Goal: Navigation & Orientation: Find specific page/section

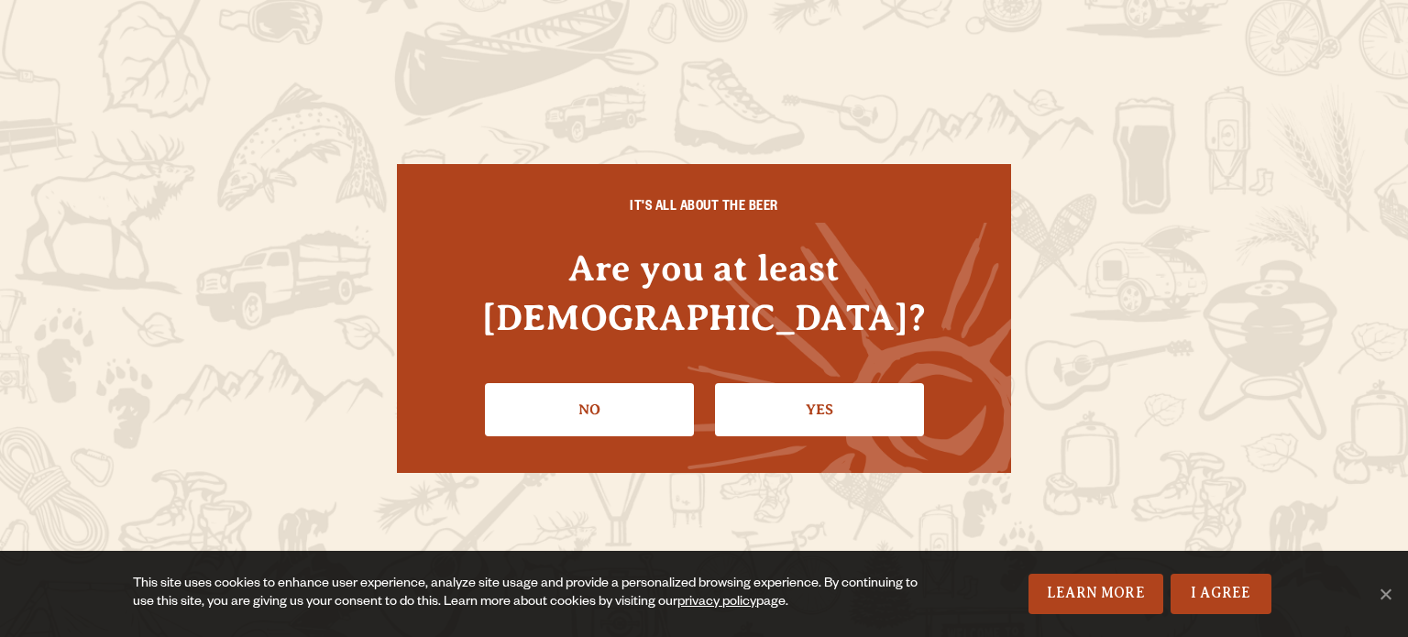
click at [847, 395] on link "Yes" at bounding box center [819, 409] width 209 height 53
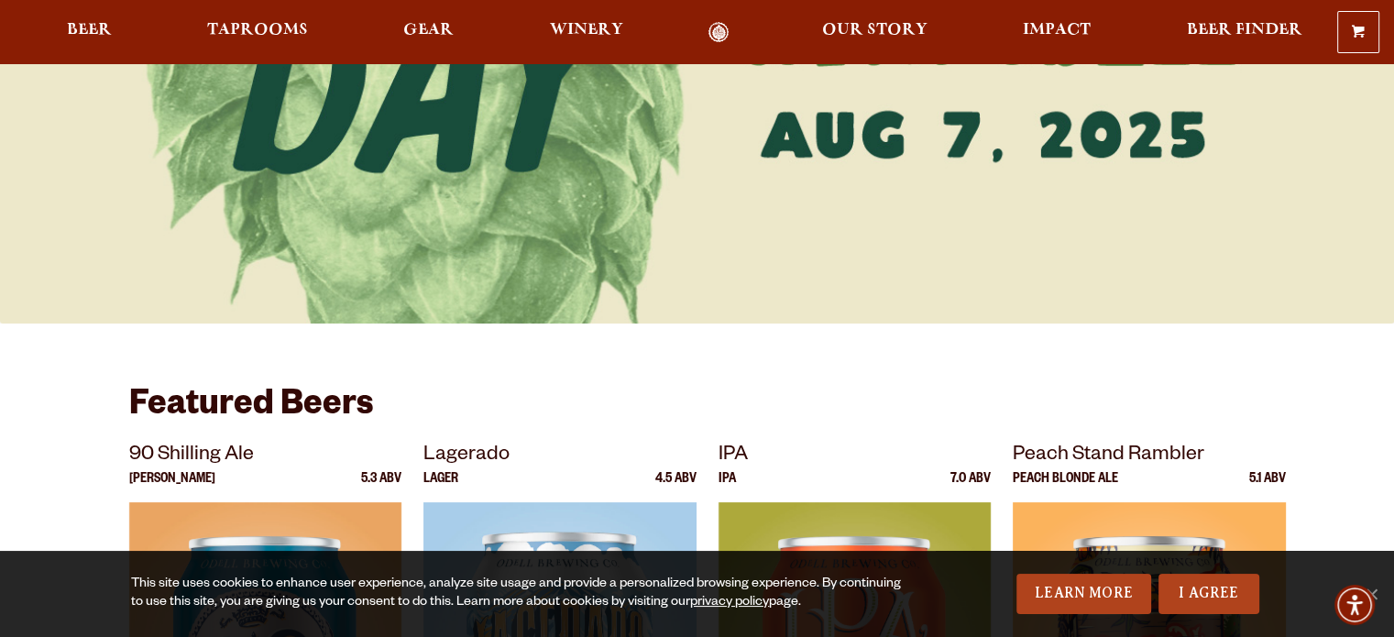
scroll to position [275, 0]
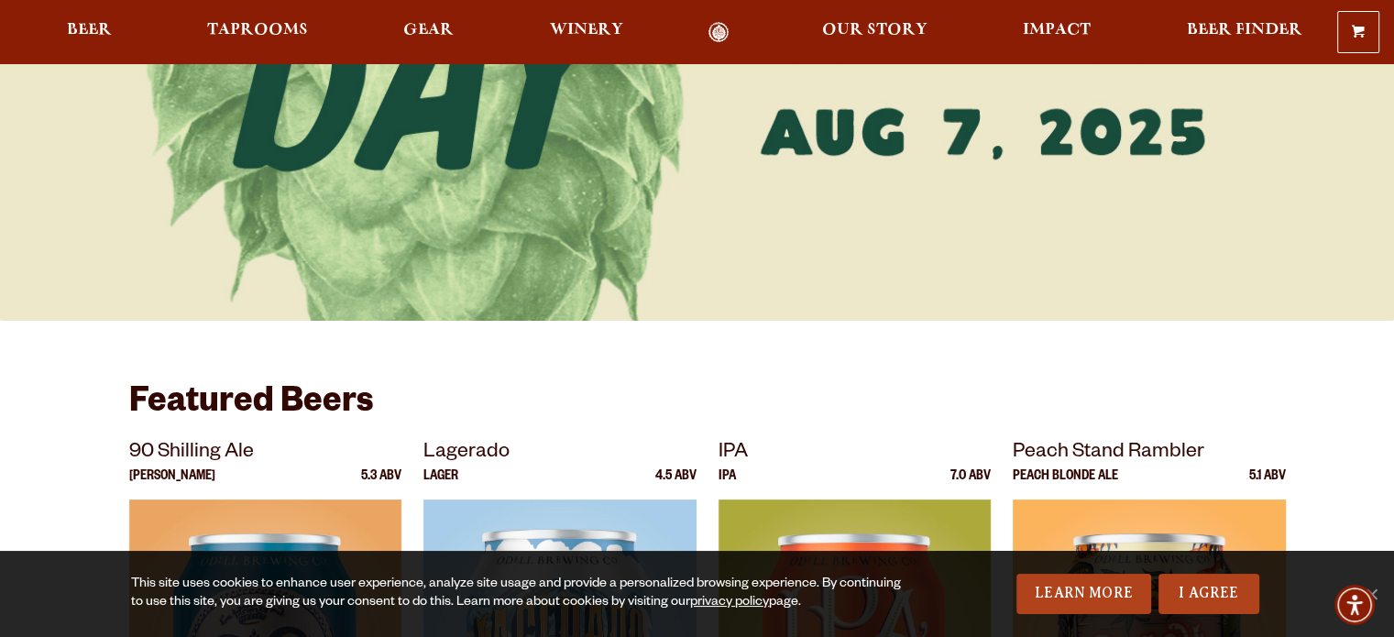
click at [1240, 595] on link "I Agree" at bounding box center [1208, 594] width 101 height 40
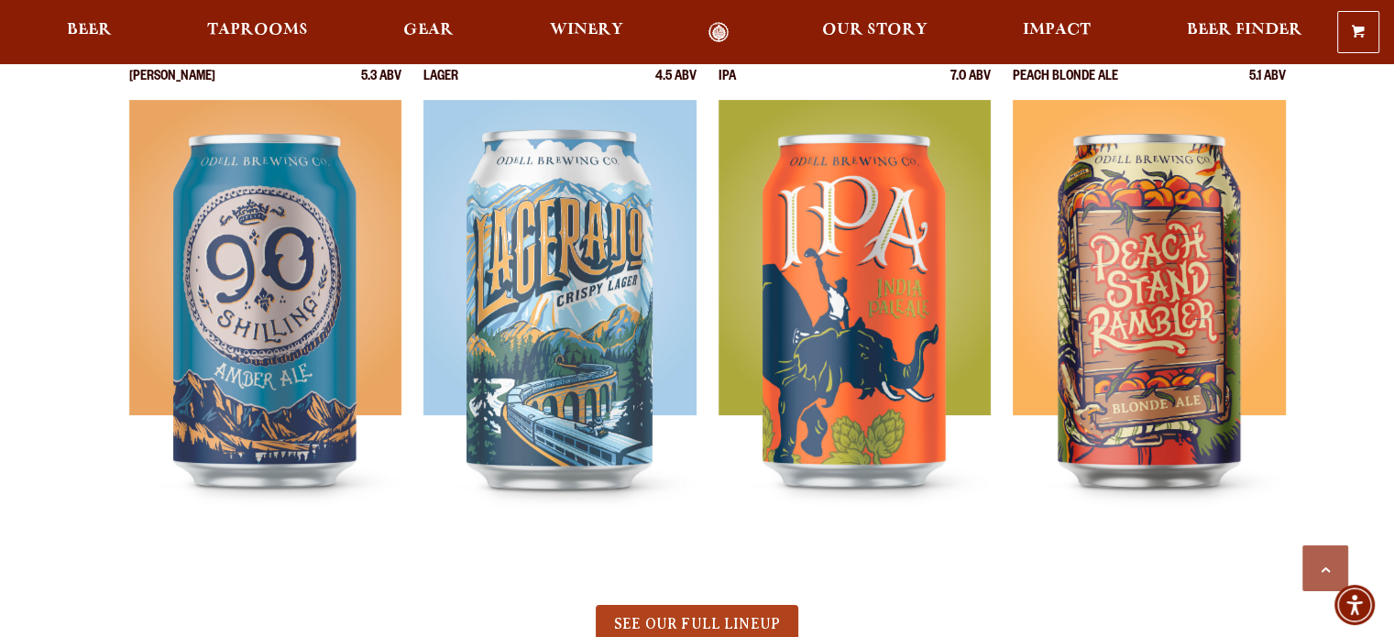
scroll to position [916, 0]
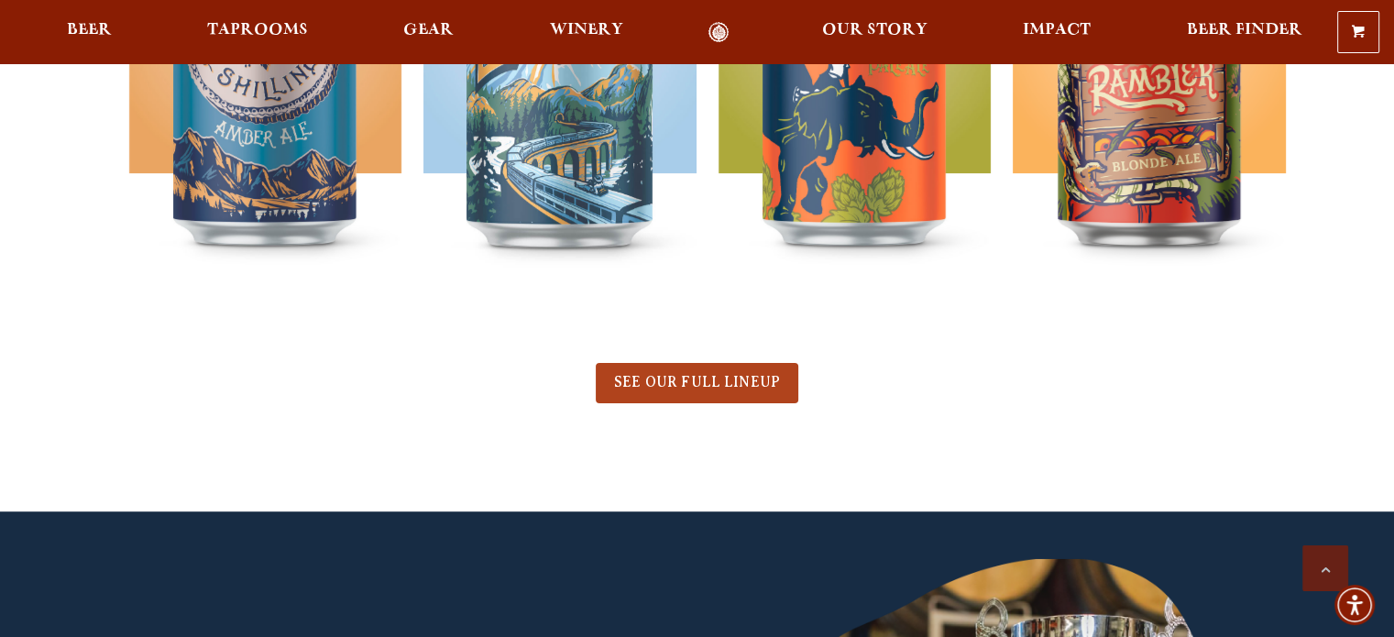
click at [657, 389] on span "SEE OUR FULL LINEUP" at bounding box center [697, 382] width 166 height 16
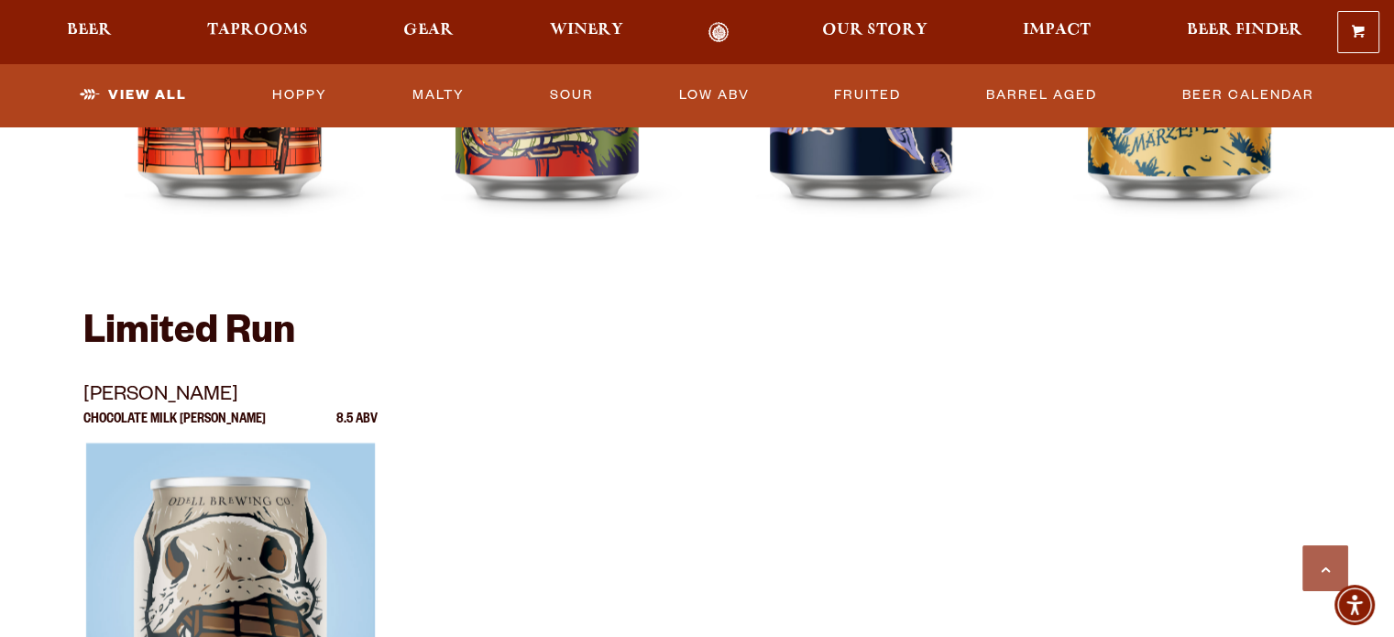
scroll to position [2383, 0]
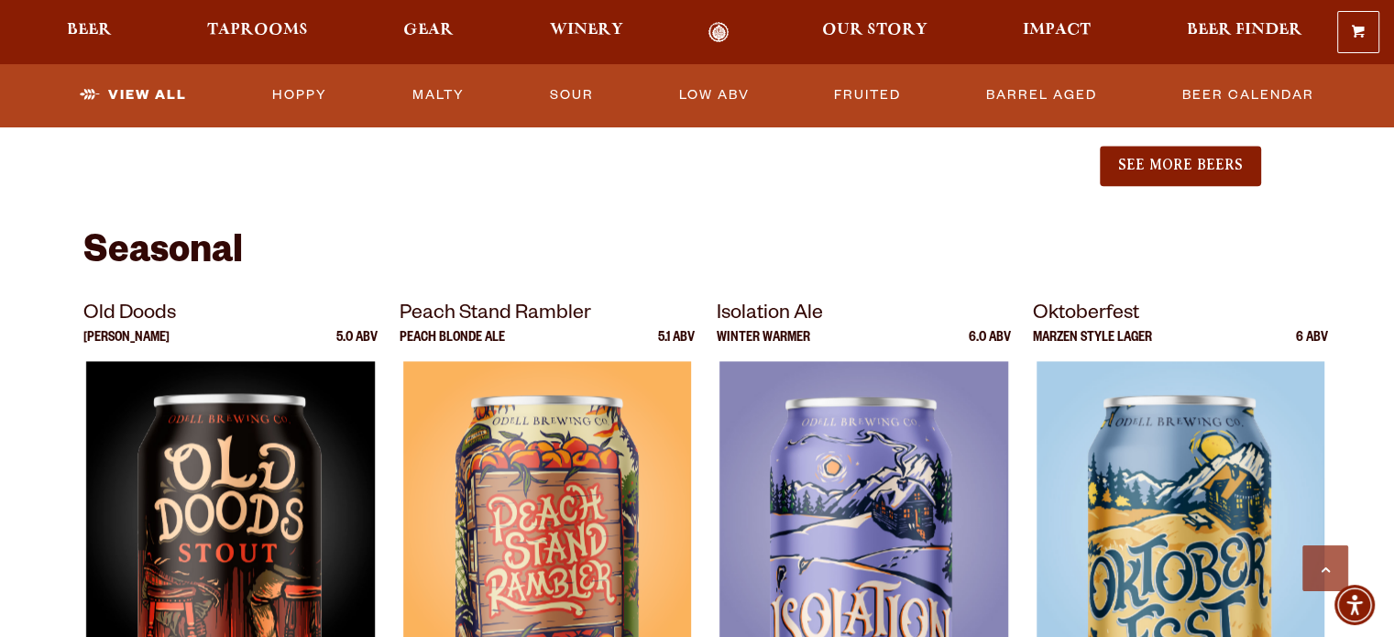
click at [102, 32] on span "Beer" at bounding box center [89, 30] width 45 height 15
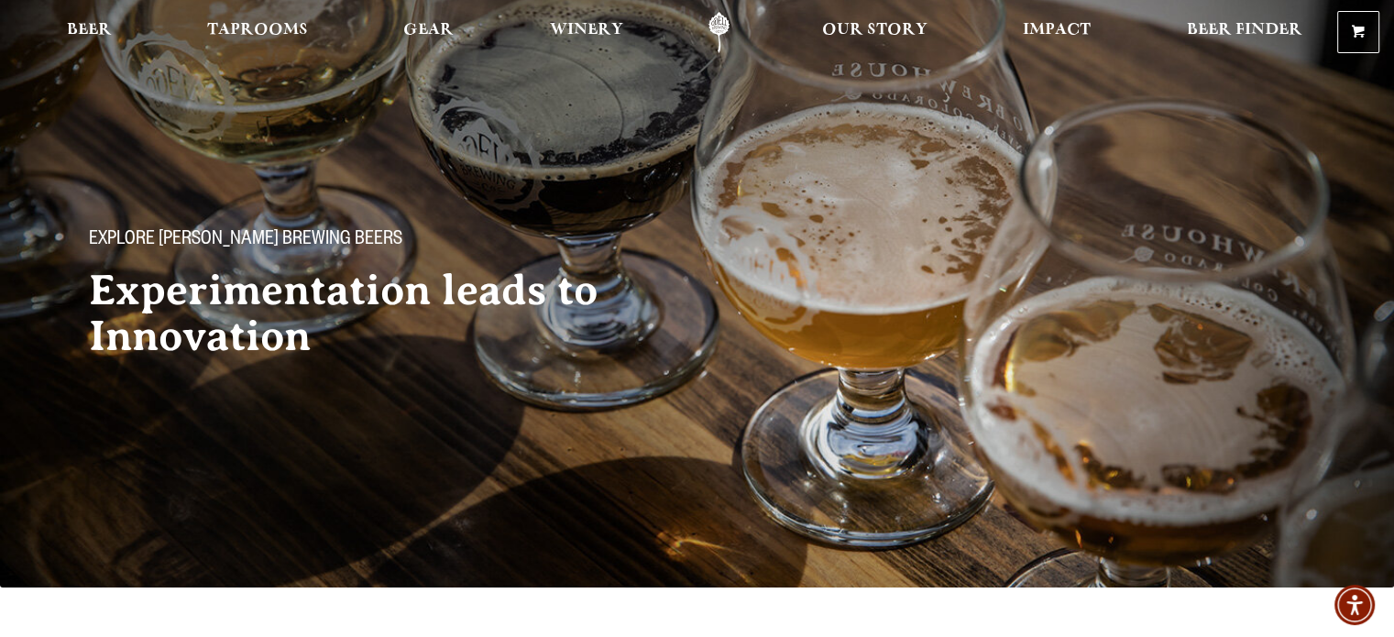
scroll to position [0, 0]
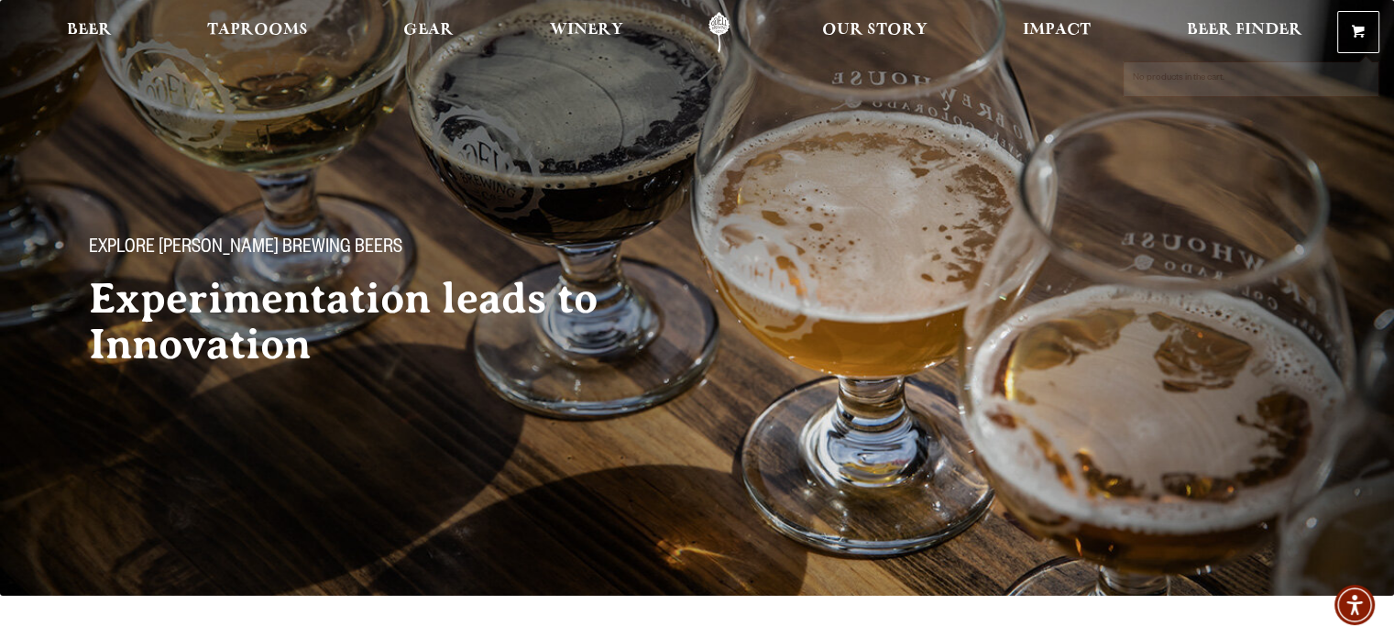
click at [1265, 28] on span "Beer Finder" at bounding box center [1243, 30] width 115 height 15
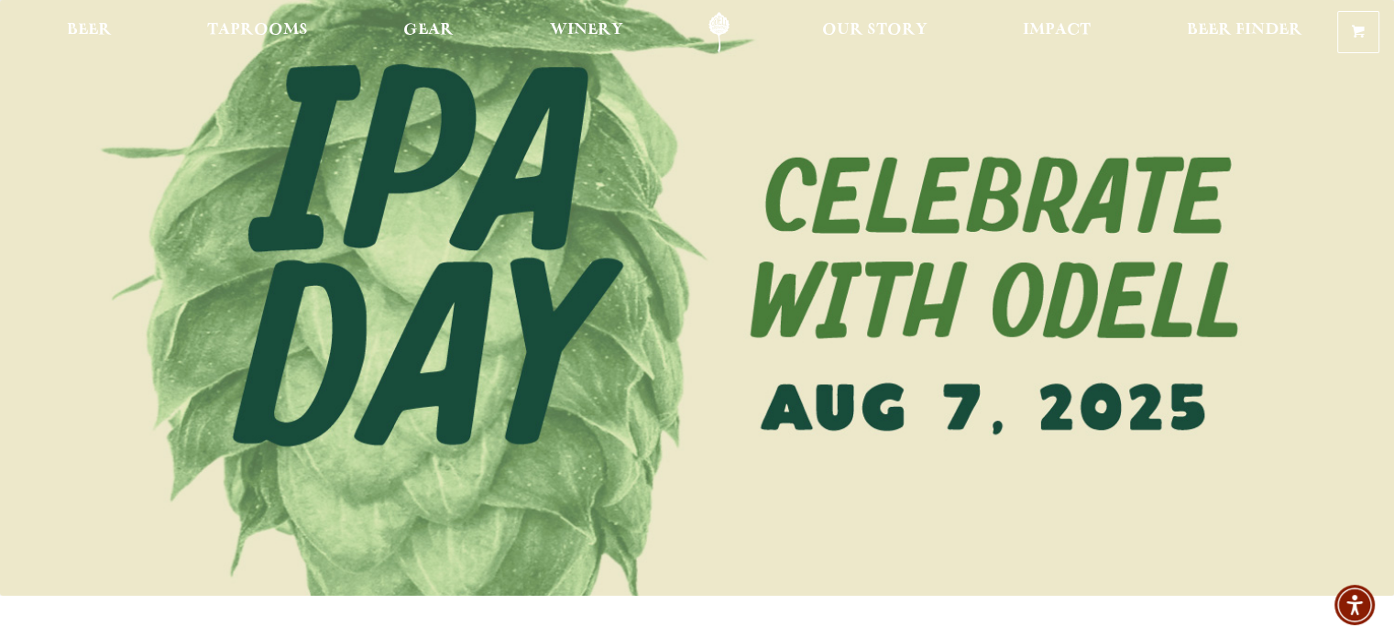
click at [238, 34] on span "Taprooms" at bounding box center [257, 30] width 101 height 15
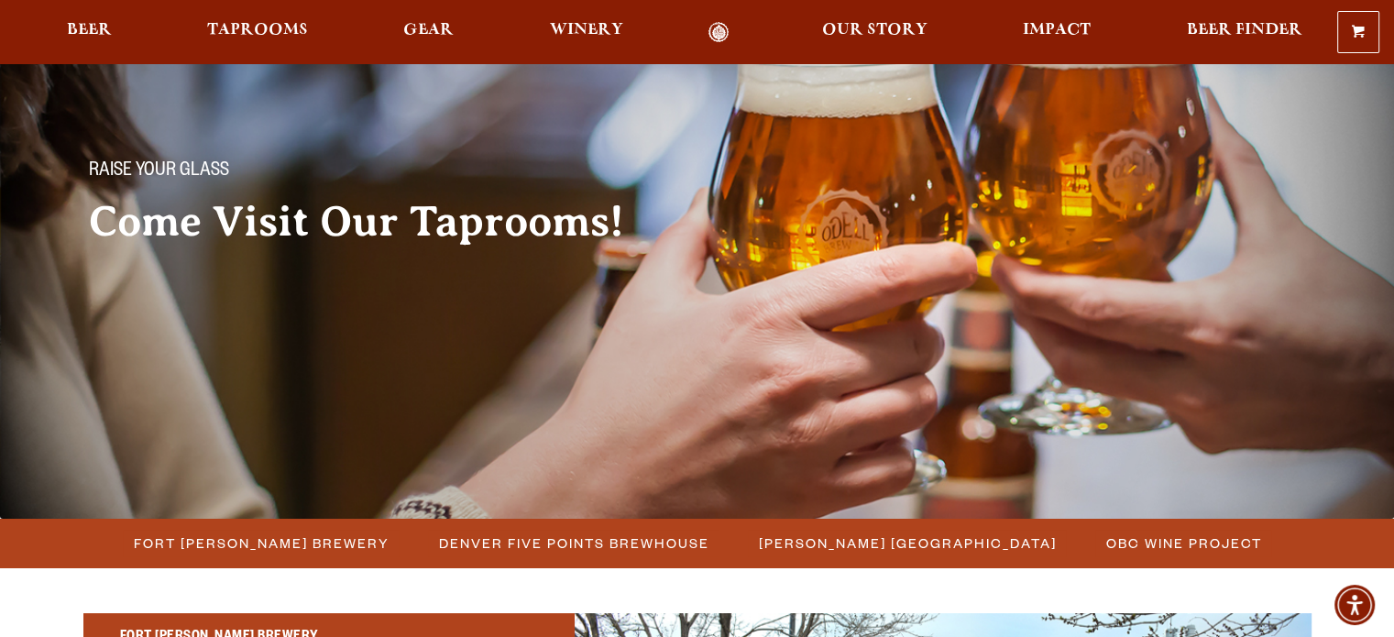
scroll to position [183, 0]
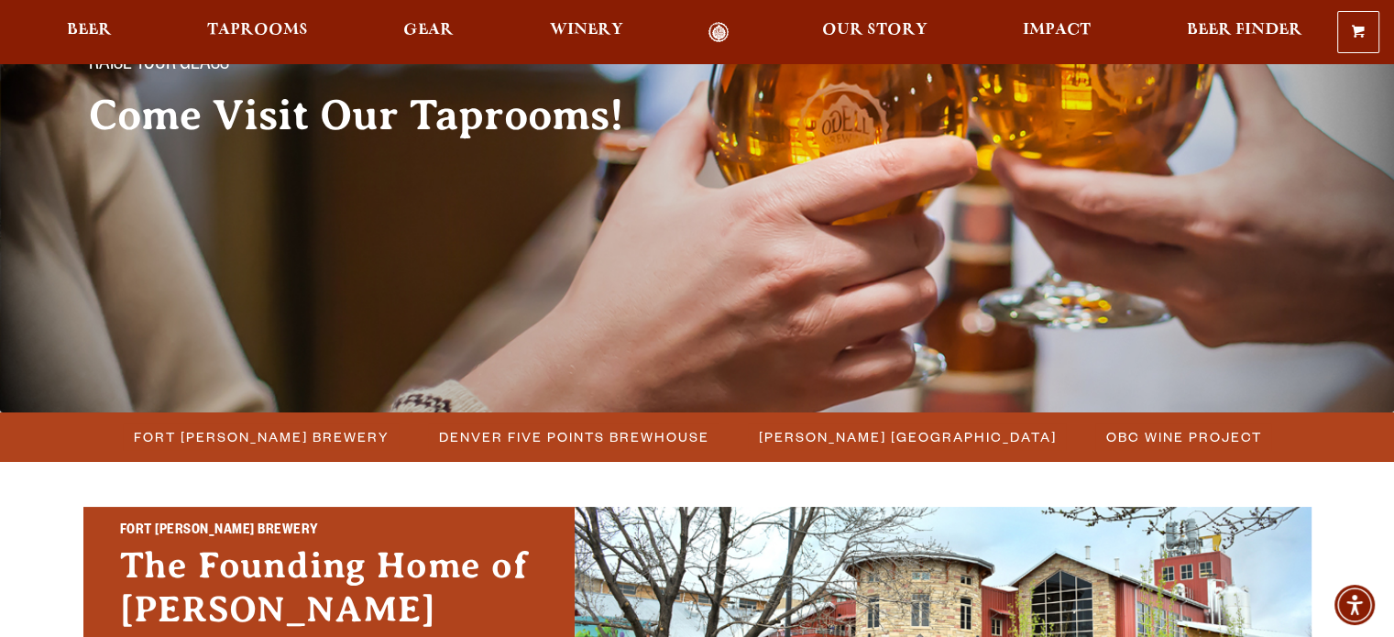
click at [92, 23] on span "Beer" at bounding box center [89, 30] width 45 height 15
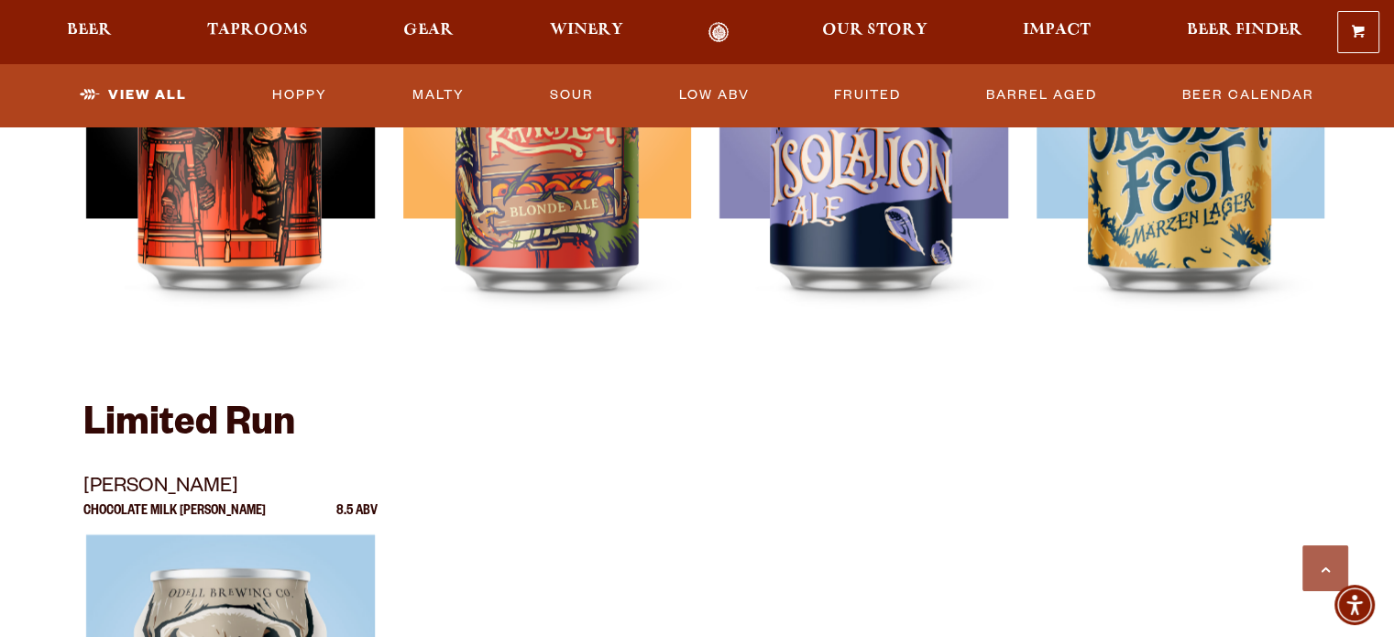
scroll to position [2566, 0]
